Goal: Task Accomplishment & Management: Manage account settings

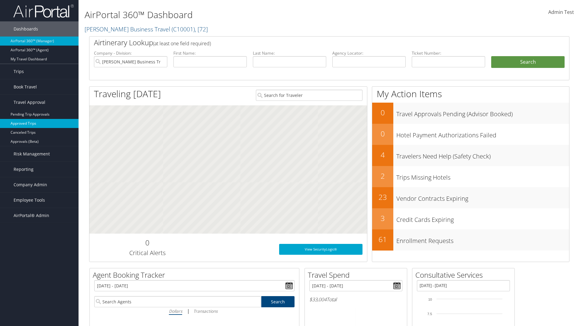
click at [39, 123] on link "Approved Trips" at bounding box center [39, 123] width 78 height 9
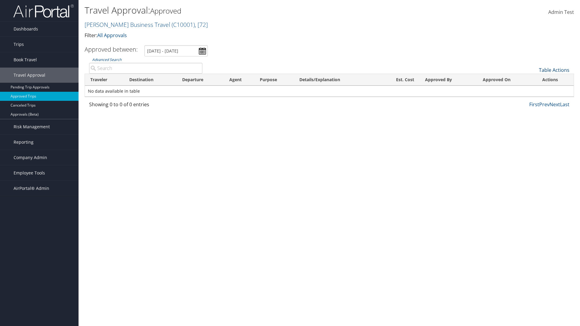
click at [554, 70] on link "Table Actions" at bounding box center [554, 70] width 30 height 7
click at [533, 79] on link "Download Report" at bounding box center [533, 79] width 79 height 10
click at [554, 70] on link "Table Actions" at bounding box center [554, 70] width 30 height 7
click at [533, 90] on link "Column Visibility" at bounding box center [533, 90] width 79 height 10
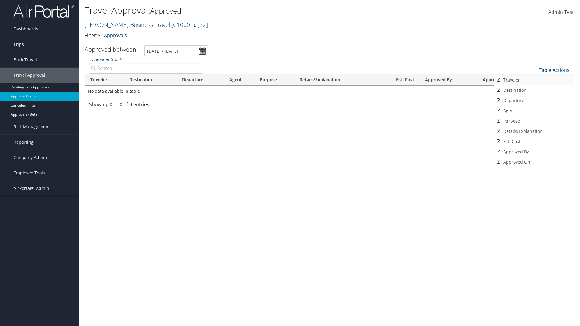
click at [533, 80] on link "Traveler" at bounding box center [533, 80] width 79 height 10
click at [533, 90] on link "Destination" at bounding box center [533, 90] width 79 height 10
click at [533, 101] on link "Departure" at bounding box center [533, 100] width 79 height 10
click at [533, 111] on link "Agent" at bounding box center [533, 111] width 79 height 10
click at [533, 121] on link "Purpose" at bounding box center [533, 121] width 79 height 10
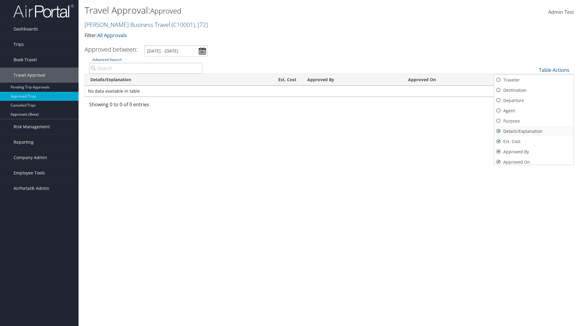
click at [533, 131] on link "Details/Explanation" at bounding box center [533, 131] width 79 height 10
click at [533, 142] on link "Est. Cost" at bounding box center [533, 141] width 79 height 10
click at [533, 152] on link "Approved By" at bounding box center [533, 152] width 79 height 10
click at [533, 160] on link "Approved On" at bounding box center [533, 162] width 79 height 10
click at [290, 163] on div at bounding box center [290, 163] width 580 height 326
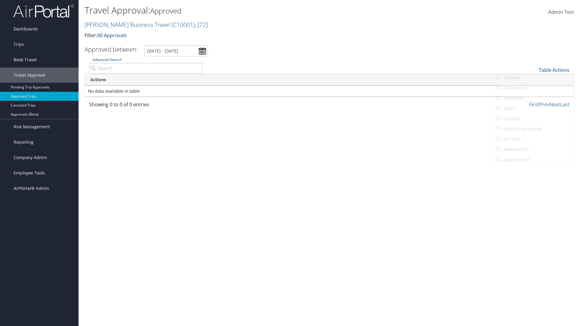
scroll to position [7, 0]
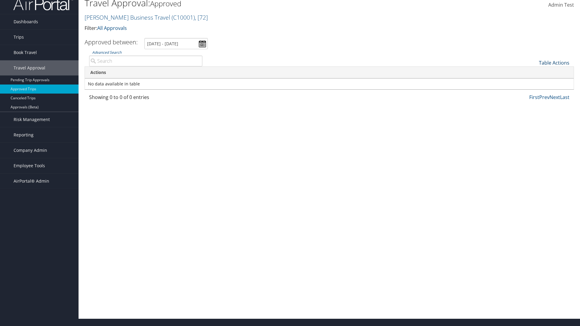
click at [554, 63] on link "Table Actions" at bounding box center [554, 62] width 30 height 7
click at [533, 73] on link "Traveler" at bounding box center [533, 73] width 79 height 10
click at [533, 83] on link "Destination" at bounding box center [533, 83] width 79 height 10
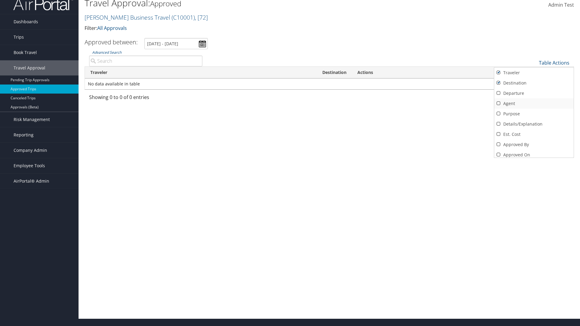
click at [533, 93] on link "Departure" at bounding box center [533, 93] width 79 height 10
click at [533, 104] on link "Agent" at bounding box center [533, 103] width 79 height 10
click at [533, 114] on link "Purpose" at bounding box center [533, 114] width 79 height 10
click at [533, 124] on link "Details/Explanation" at bounding box center [533, 124] width 79 height 10
click at [533, 134] on link "Est. Cost" at bounding box center [533, 134] width 79 height 10
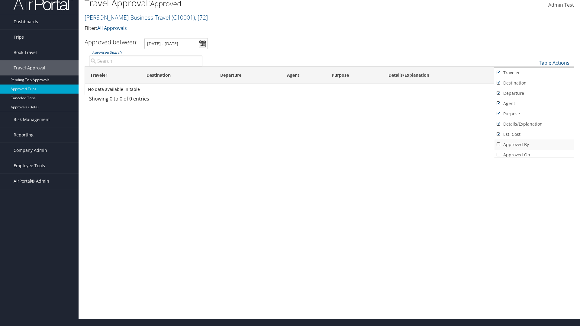
click at [533, 145] on link "Approved By" at bounding box center [533, 144] width 79 height 10
click at [533, 152] on link "Approved On" at bounding box center [533, 155] width 79 height 10
click at [290, 163] on div at bounding box center [290, 163] width 580 height 326
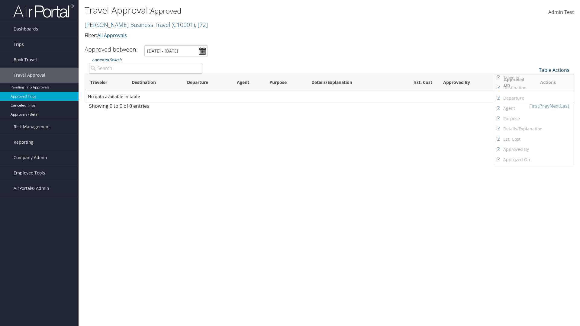
scroll to position [7, 0]
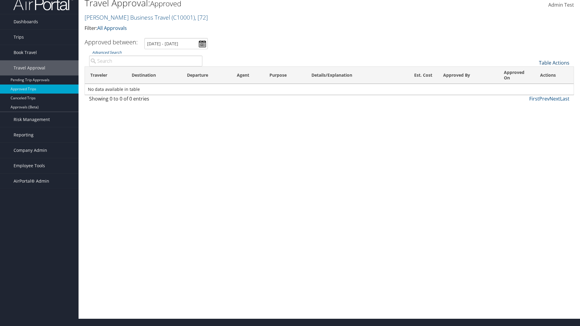
click at [554, 63] on link "Table Actions" at bounding box center [554, 62] width 30 height 7
click at [533, 93] on link "Page Length" at bounding box center [533, 93] width 79 height 10
